Goal: Task Accomplishment & Management: Use online tool/utility

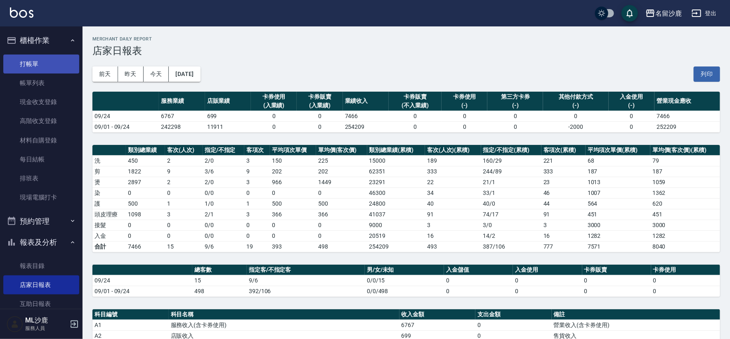
click at [31, 61] on link "打帳單" at bounding box center [41, 63] width 76 height 19
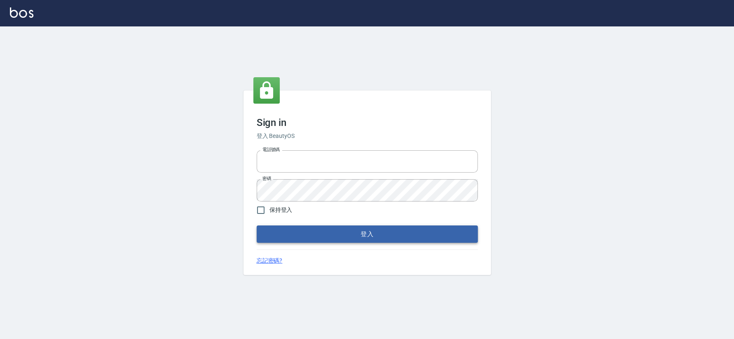
type input "0426653545"
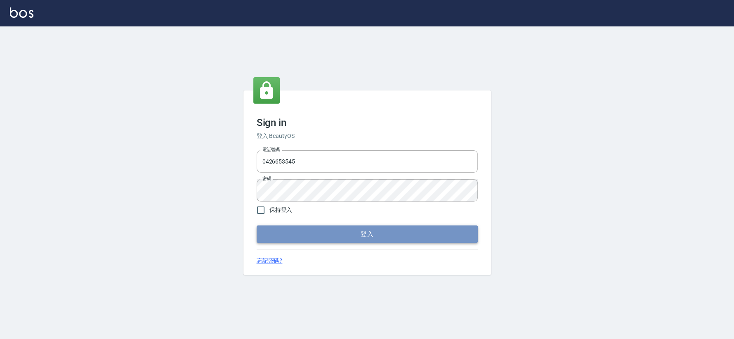
click at [362, 236] on button "登入" at bounding box center [367, 233] width 221 height 17
